Goal: Navigation & Orientation: Find specific page/section

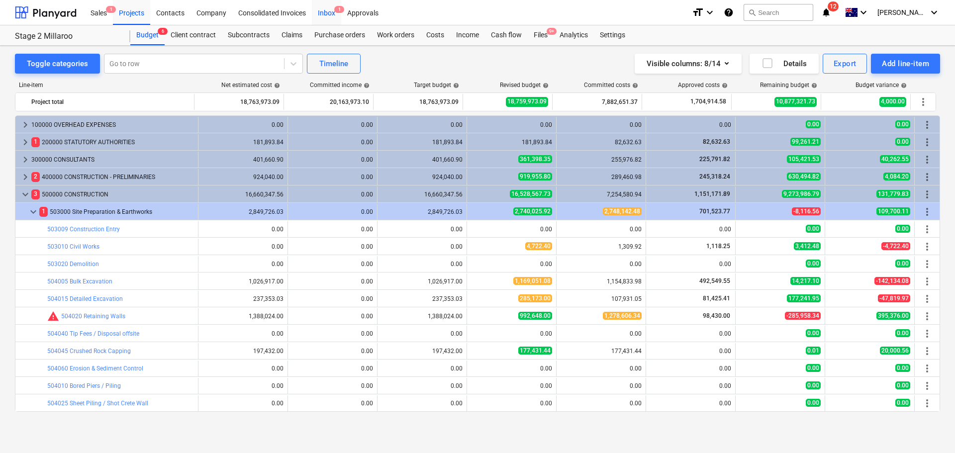
click at [333, 16] on div "Inbox 1" at bounding box center [326, 12] width 29 height 25
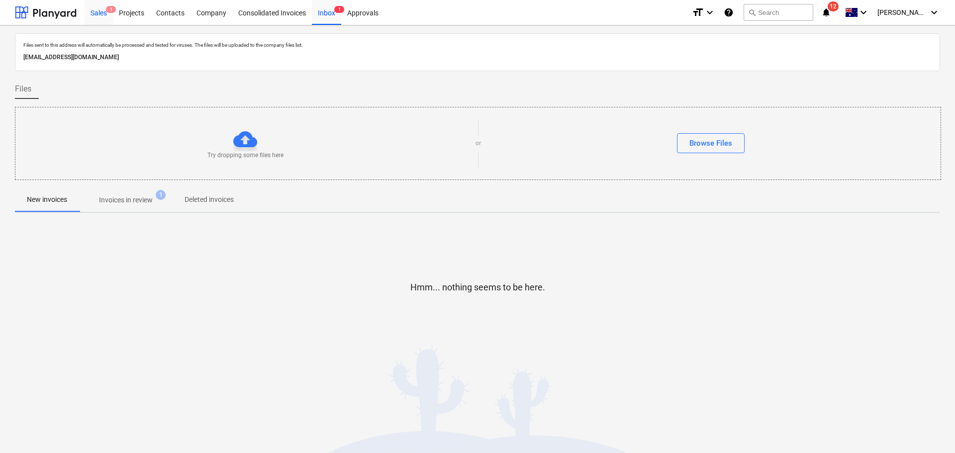
click at [94, 11] on div "Sales 1" at bounding box center [99, 12] width 28 height 25
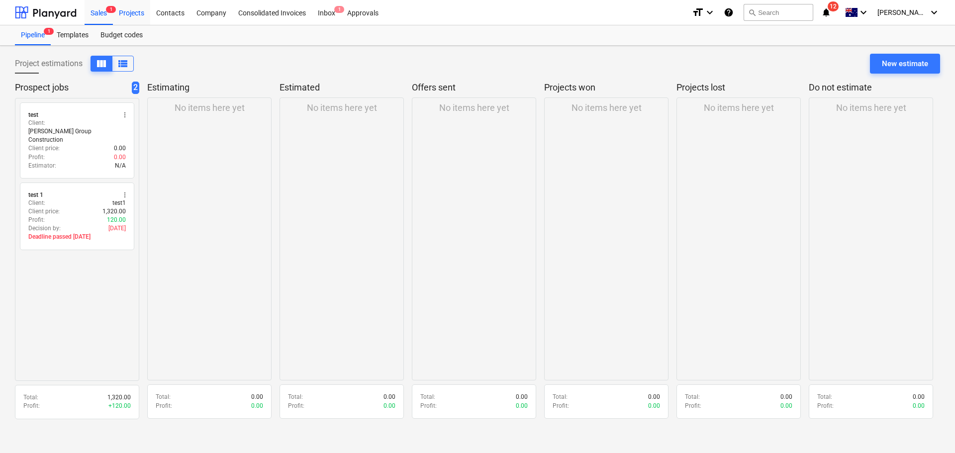
click at [128, 9] on div "Projects" at bounding box center [131, 12] width 37 height 25
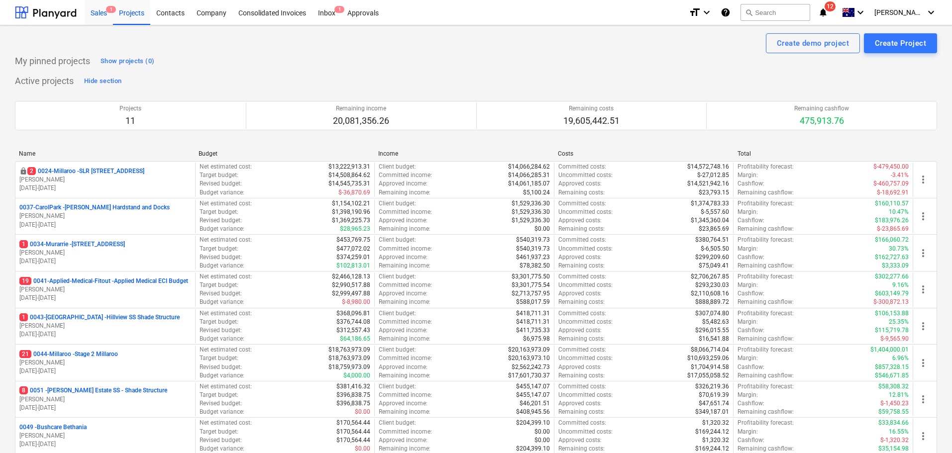
click at [101, 10] on div "Sales 1" at bounding box center [99, 12] width 28 height 25
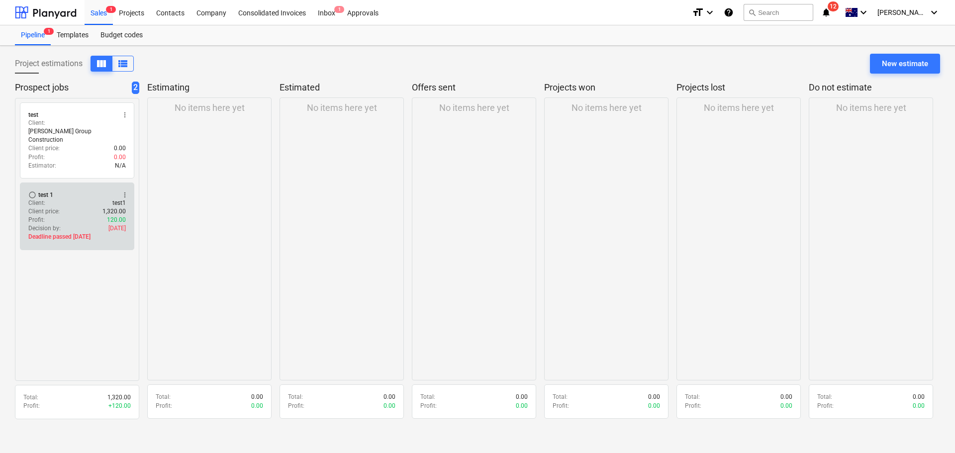
click at [125, 189] on button "more_vert" at bounding box center [125, 195] width 12 height 12
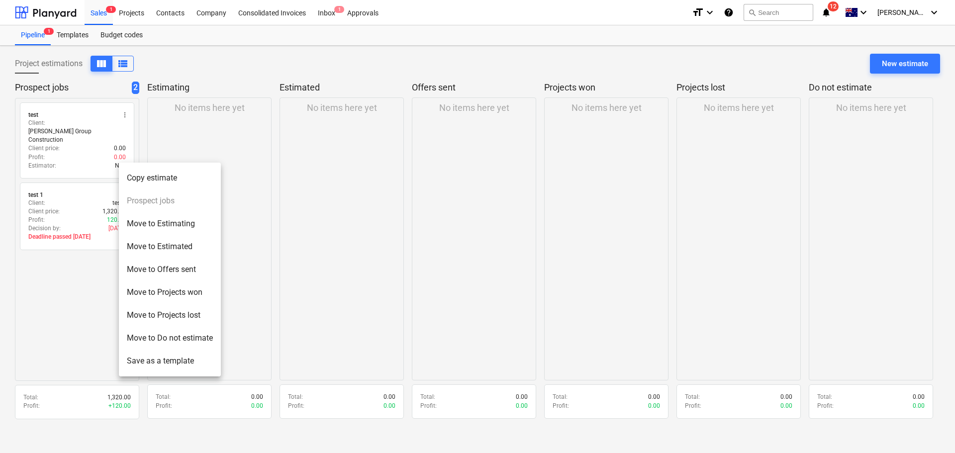
click at [200, 341] on li "Move to Do not estimate" at bounding box center [170, 338] width 102 height 23
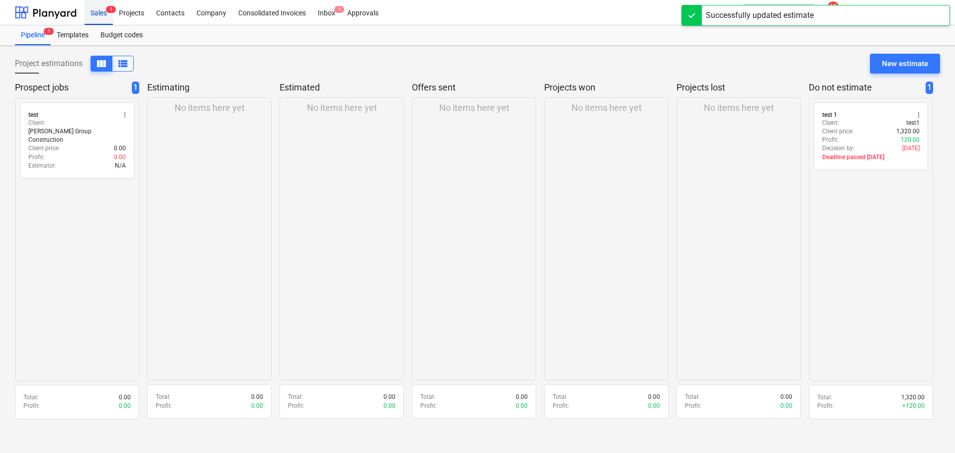
click at [105, 13] on div "Sales 1" at bounding box center [99, 12] width 28 height 25
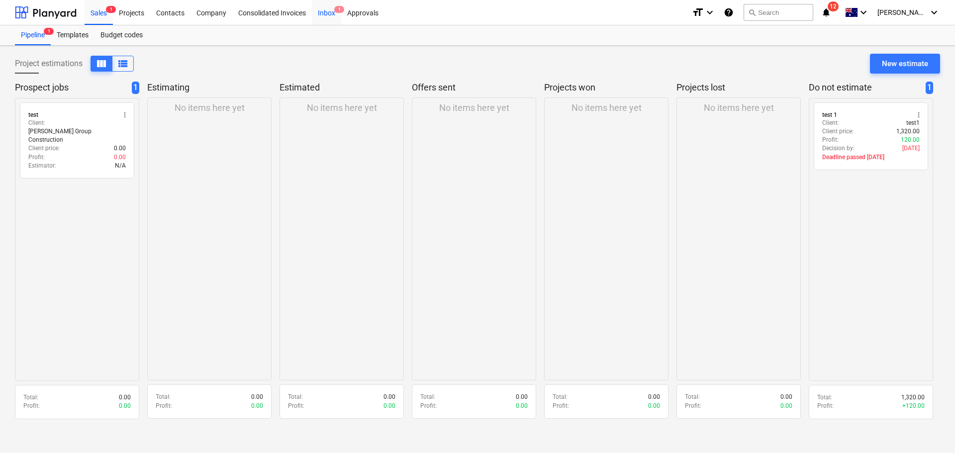
click at [324, 14] on div "Inbox 1" at bounding box center [326, 12] width 29 height 25
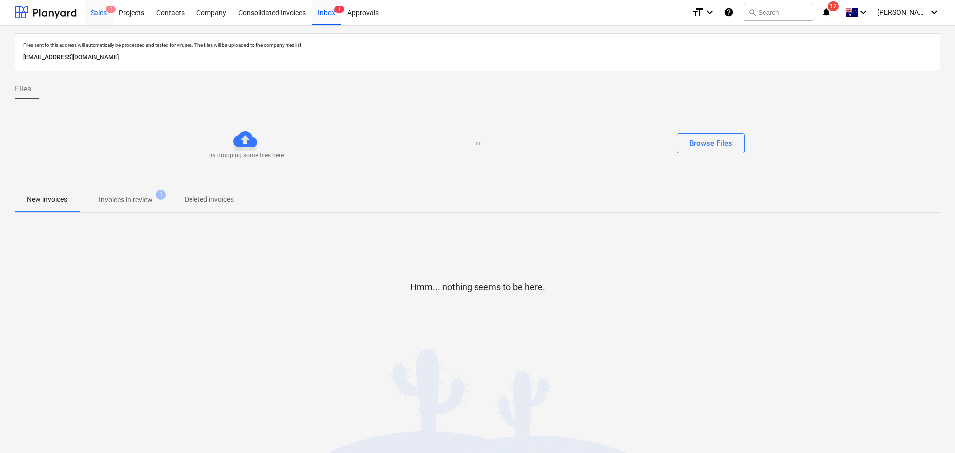
click at [100, 17] on div "Sales 1" at bounding box center [99, 12] width 28 height 25
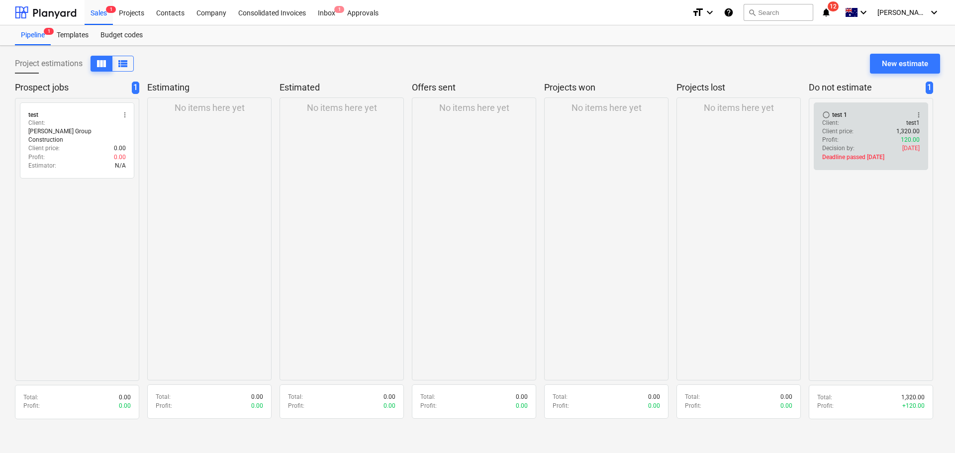
click at [917, 118] on span "more_vert" at bounding box center [919, 115] width 8 height 8
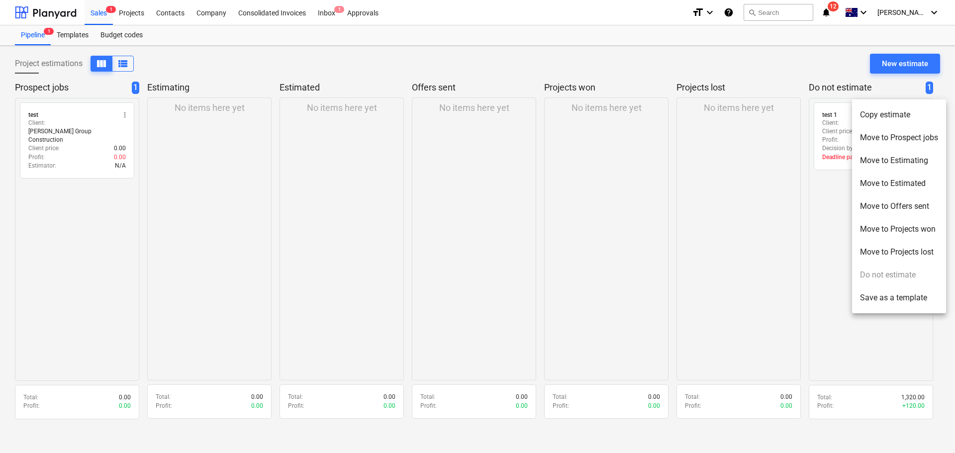
click at [588, 178] on div at bounding box center [477, 226] width 955 height 453
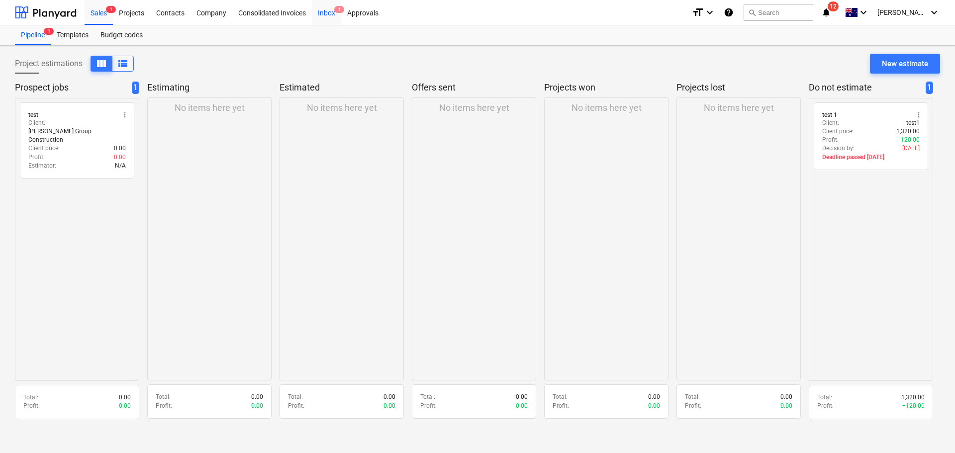
click at [334, 13] on div "Inbox 1" at bounding box center [326, 12] width 29 height 25
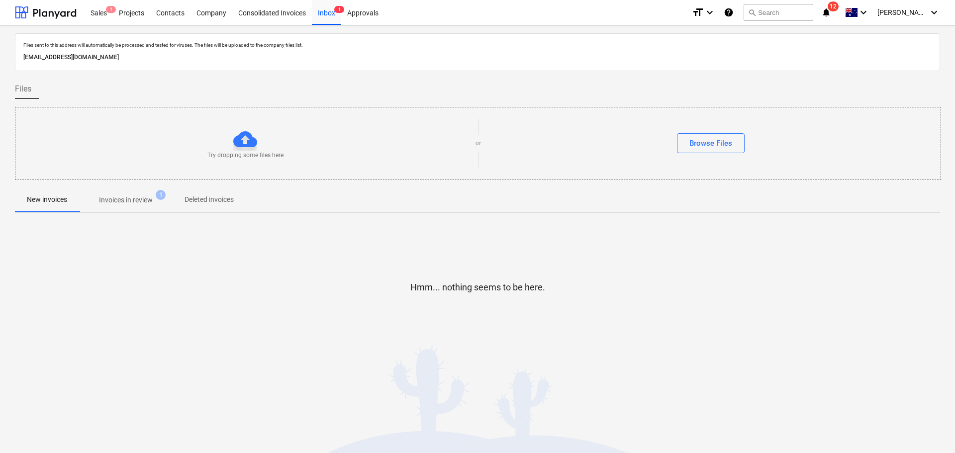
click at [142, 205] on p "Invoices in review" at bounding box center [126, 200] width 54 height 10
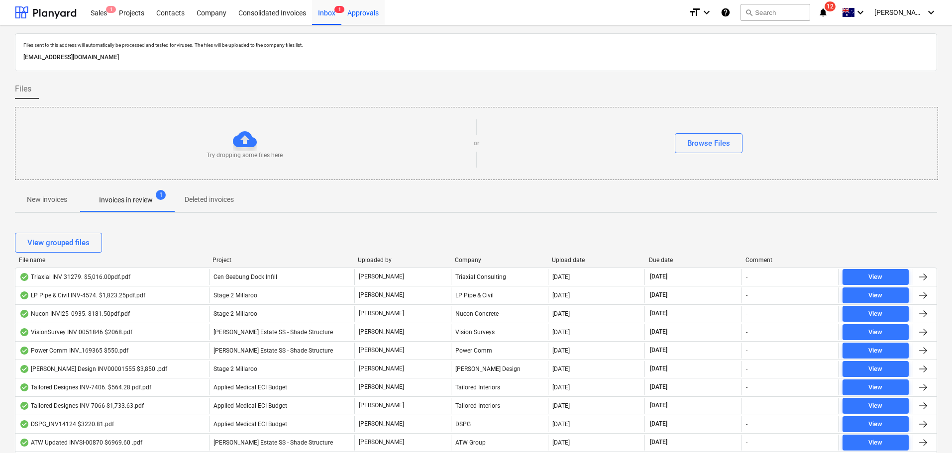
click at [362, 10] on div "Approvals" at bounding box center [362, 12] width 43 height 25
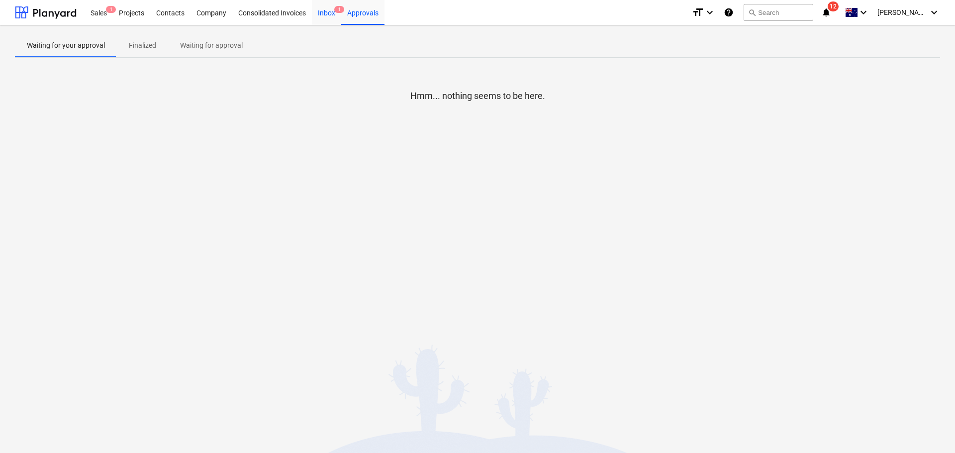
click at [324, 15] on div "Inbox 1" at bounding box center [326, 12] width 29 height 25
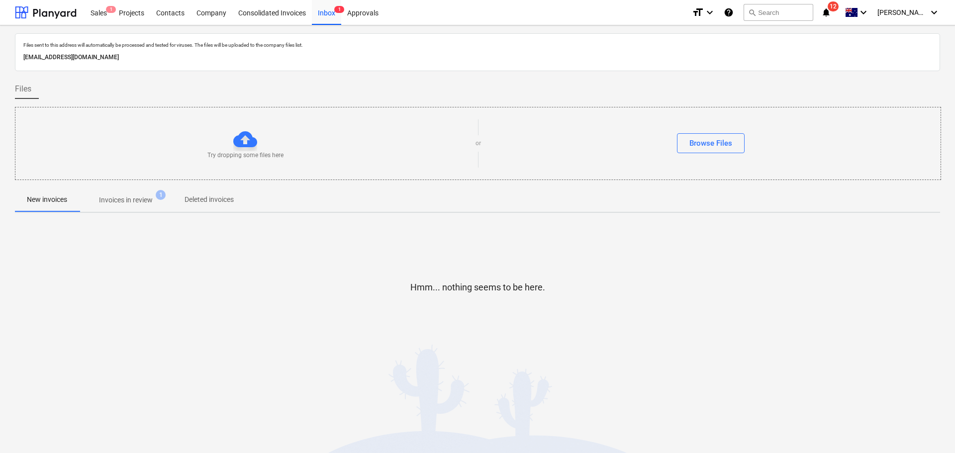
click at [831, 15] on icon "notifications" at bounding box center [826, 12] width 10 height 12
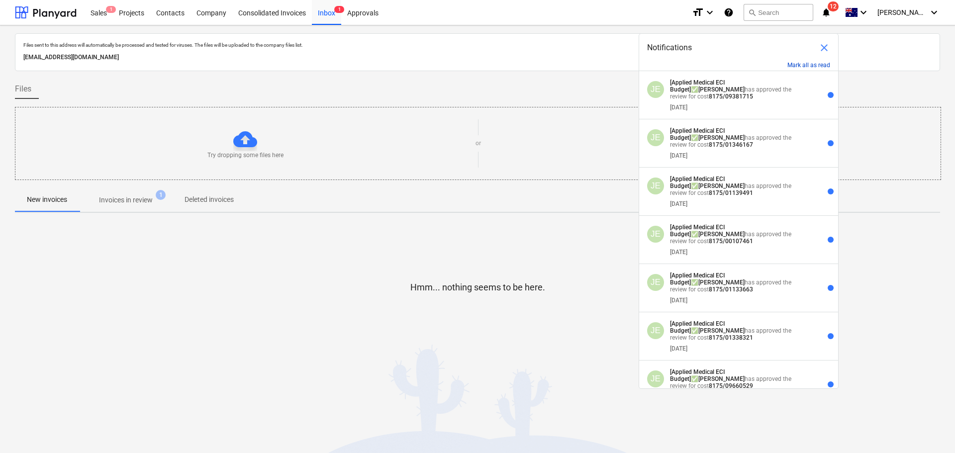
click at [814, 64] on button "Mark all as read" at bounding box center [809, 65] width 43 height 7
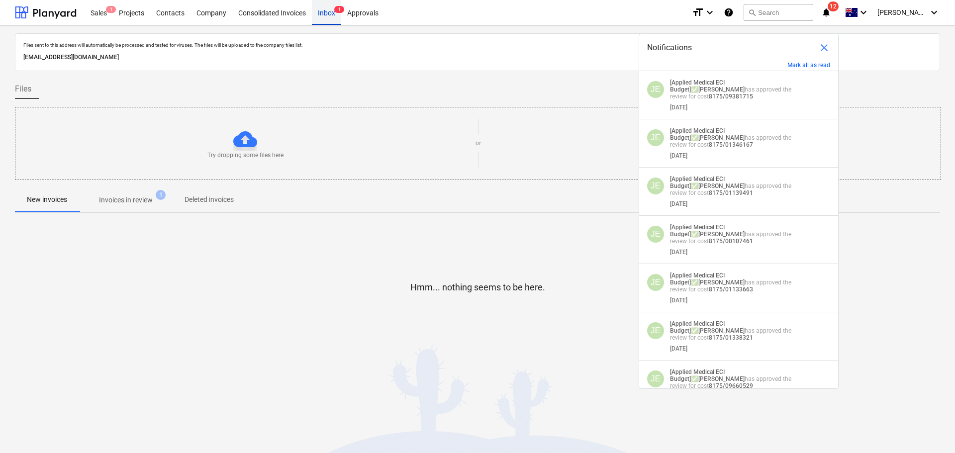
click at [337, 20] on div "Inbox 1" at bounding box center [326, 12] width 29 height 25
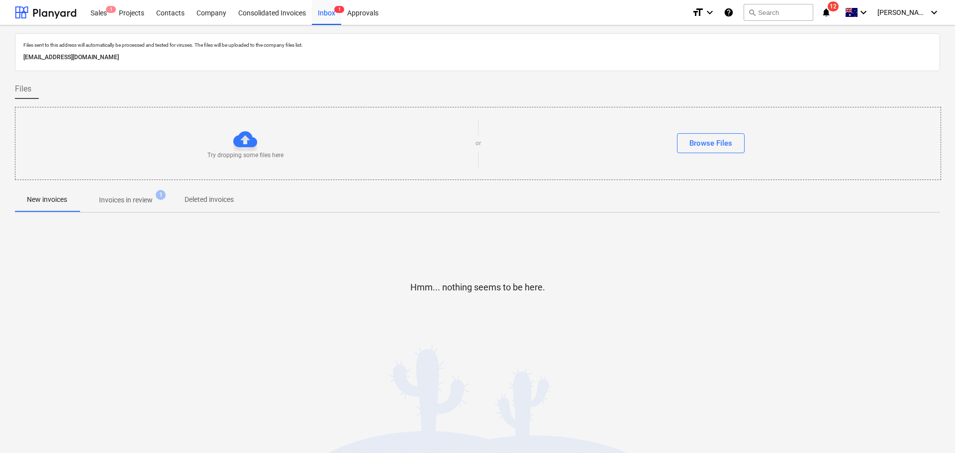
click at [139, 195] on p "Invoices in review" at bounding box center [126, 200] width 54 height 10
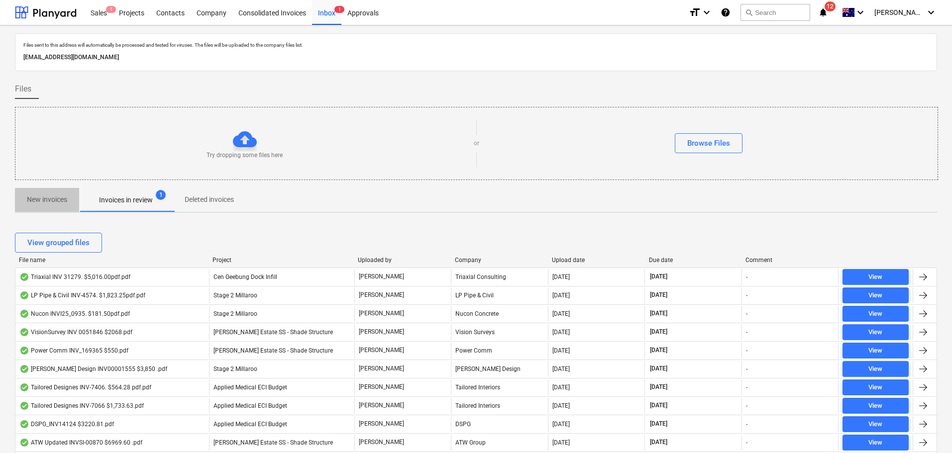
click at [58, 201] on p "New invoices" at bounding box center [47, 200] width 40 height 10
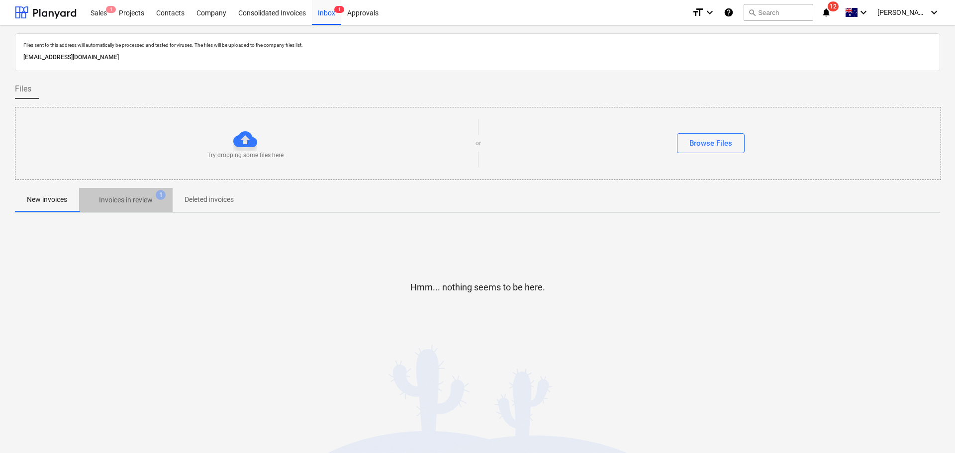
click at [142, 206] on span "Invoices in review 1" at bounding box center [126, 200] width 94 height 18
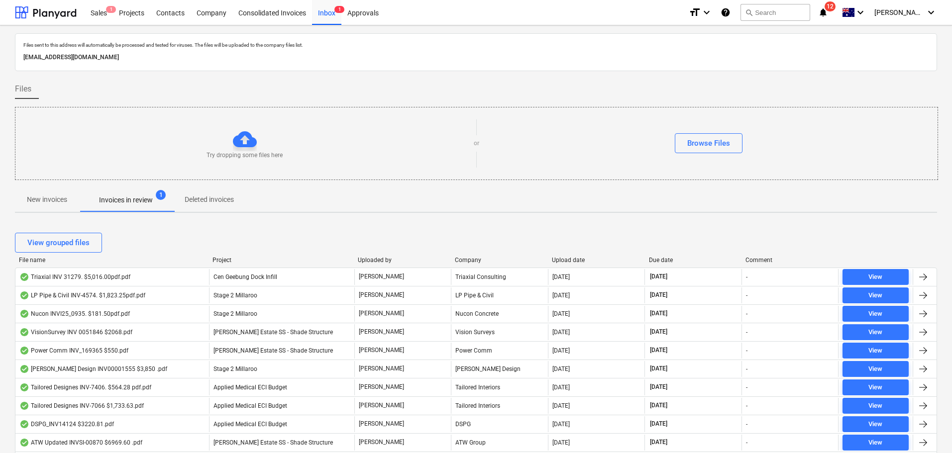
click at [674, 260] on div "Due date" at bounding box center [693, 260] width 89 height 7
